Goal: Transaction & Acquisition: Download file/media

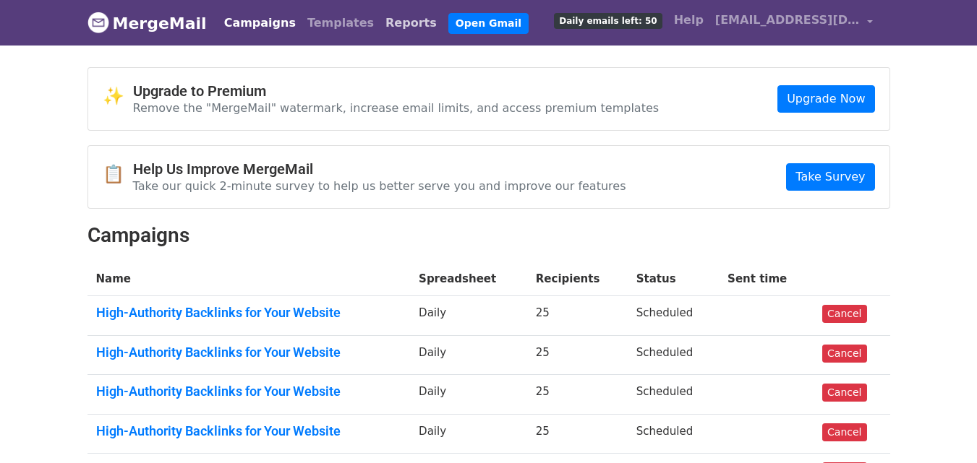
click at [380, 22] on link "Reports" at bounding box center [411, 23] width 63 height 29
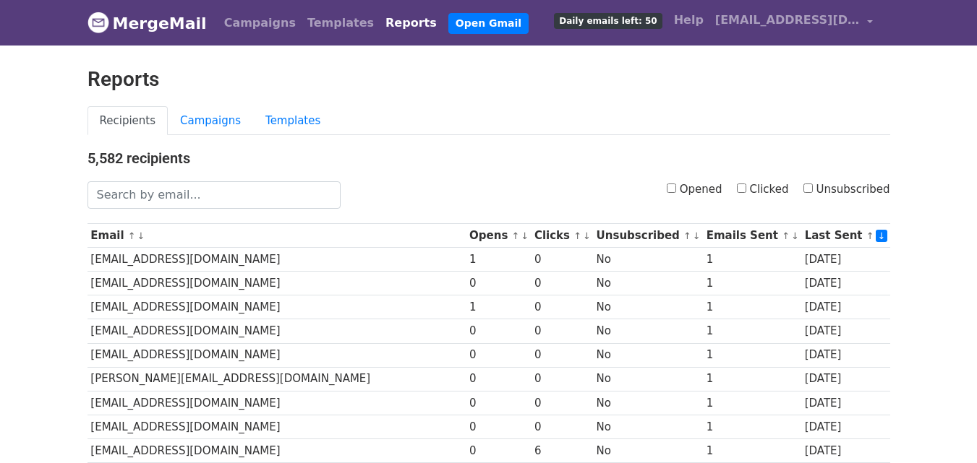
click at [746, 187] on input "Clicked" at bounding box center [741, 188] width 9 height 9
checkbox input "true"
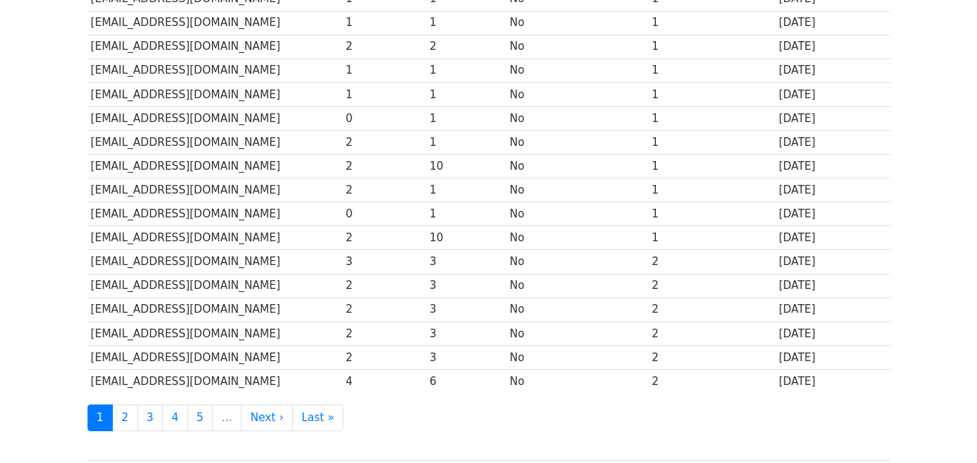
scroll to position [714, 0]
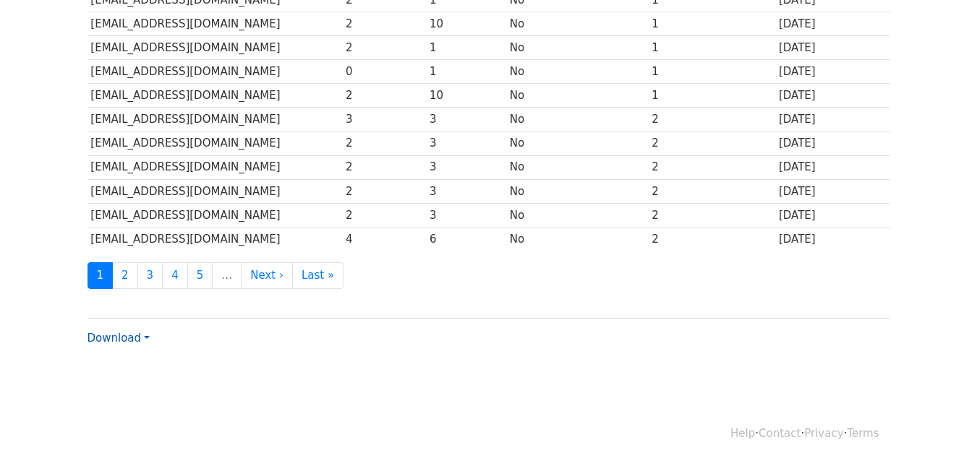
click at [123, 340] on link "Download" at bounding box center [118, 338] width 62 height 13
click at [127, 359] on link "CSV" at bounding box center [145, 365] width 114 height 23
